Goal: Task Accomplishment & Management: Use online tool/utility

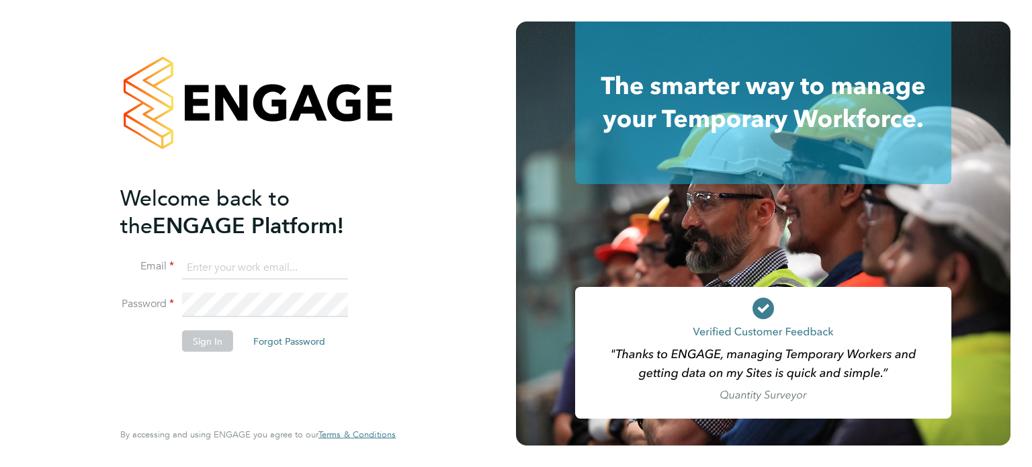
type input "[EMAIL_ADDRESS][DOMAIN_NAME]"
click at [216, 341] on button "Sign In" at bounding box center [207, 340] width 51 height 21
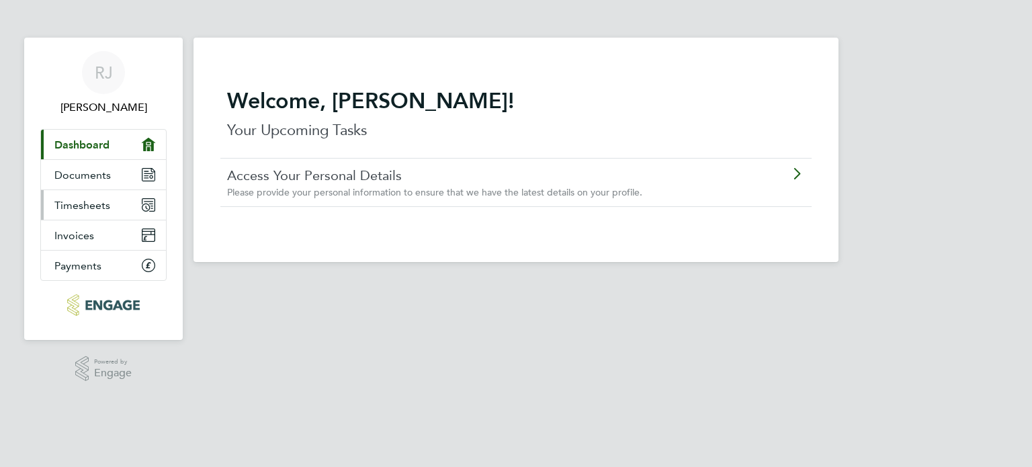
click at [124, 215] on link "Timesheets" at bounding box center [103, 205] width 125 height 30
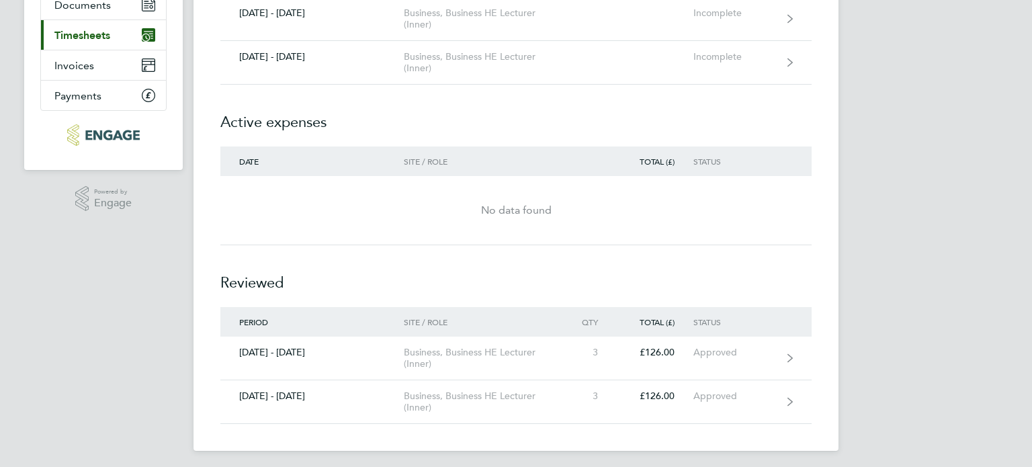
scroll to position [175, 0]
